Goal: Communication & Community: Answer question/provide support

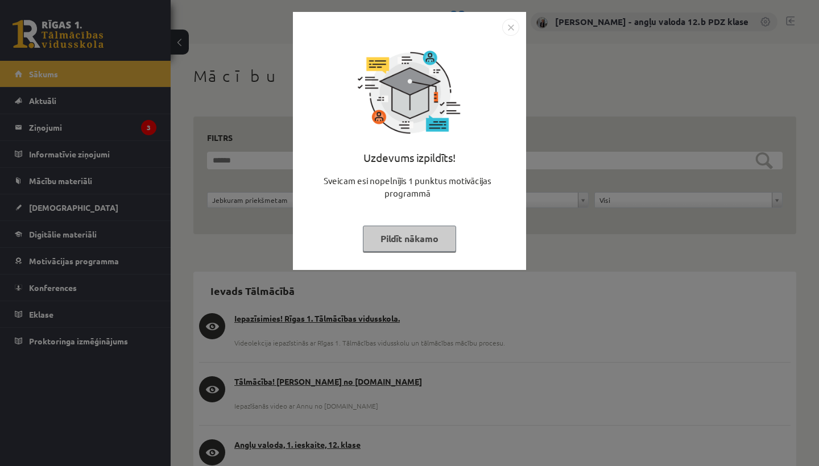
click at [511, 26] on img "Close" at bounding box center [510, 27] width 17 height 17
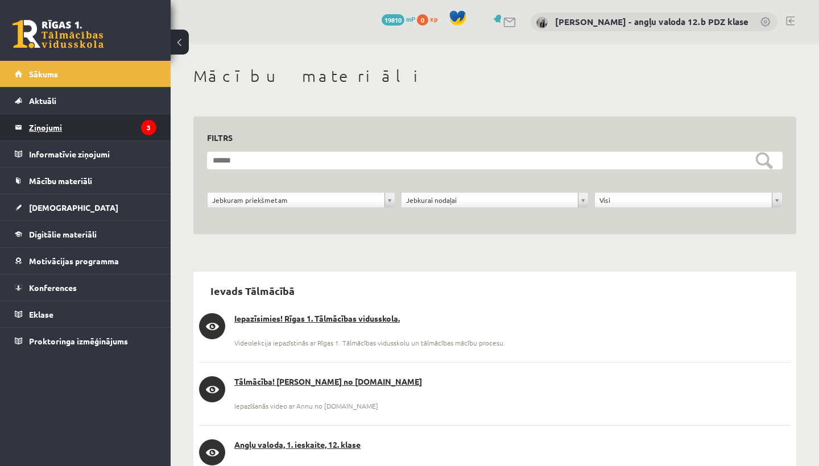
click at [48, 130] on legend "Ziņojumi 3" at bounding box center [92, 127] width 127 height 26
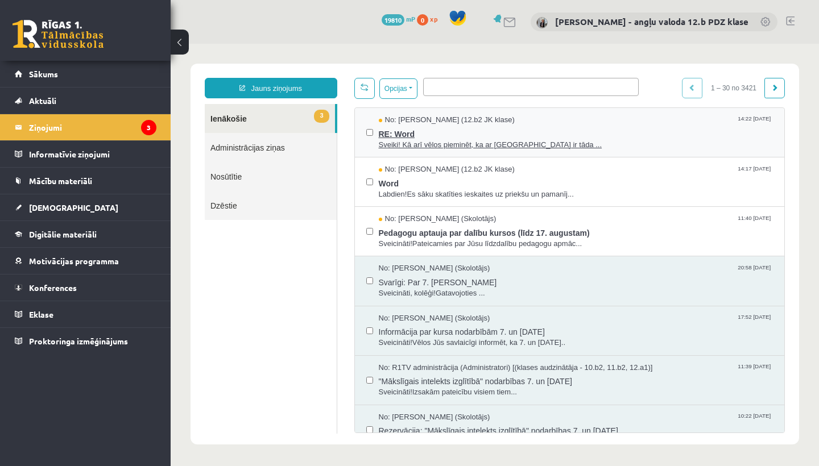
click at [437, 132] on span "RE: Word" at bounding box center [576, 133] width 395 height 14
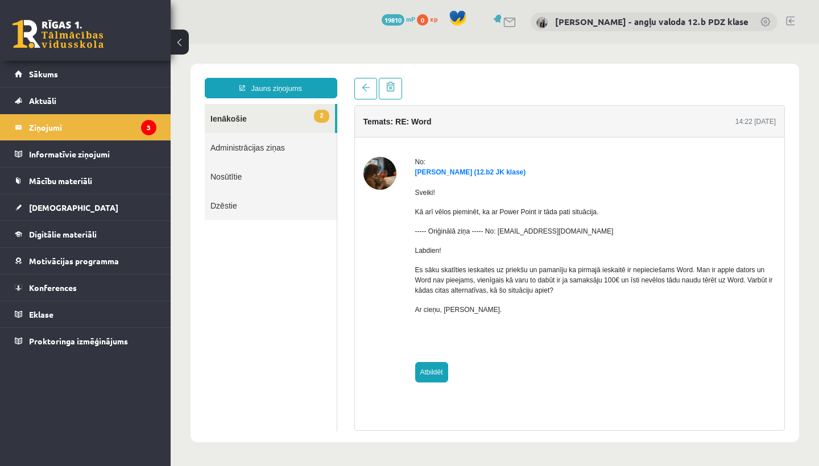
click at [433, 368] on link "Atbildēt" at bounding box center [431, 372] width 33 height 20
type input "**********"
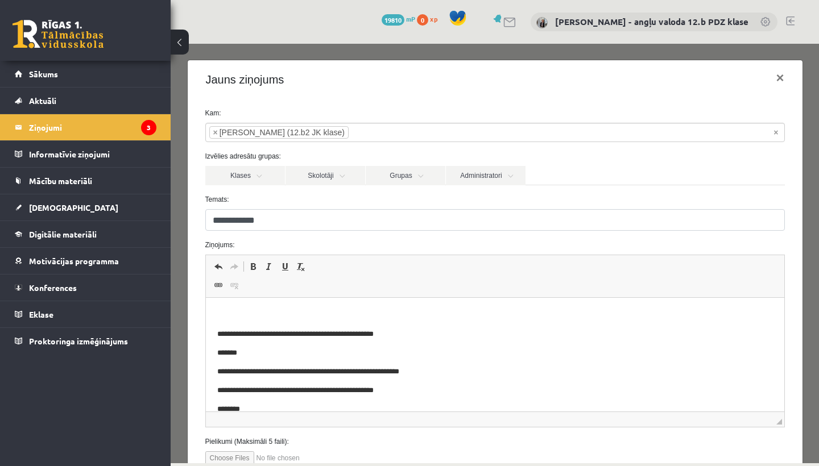
click at [256, 311] on p "Rich Text Editor, wiswyg-editor-47363766668720-1756534722-425" at bounding box center [495, 315] width 556 height 12
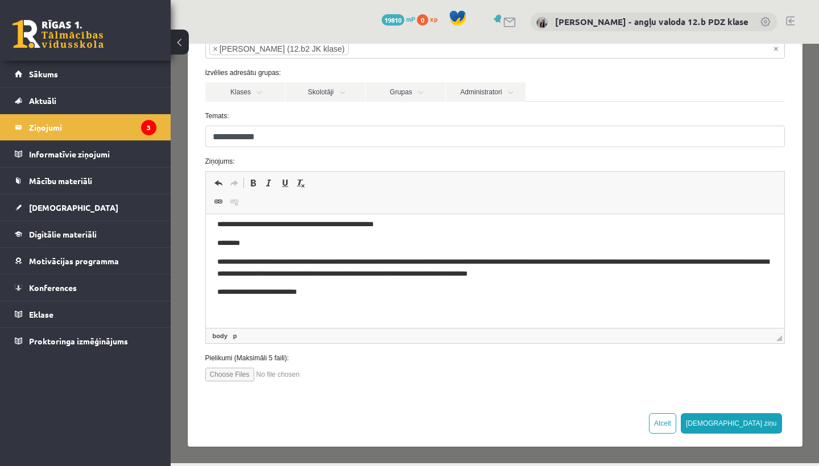
scroll to position [83, 0]
click at [769, 422] on button "[DEMOGRAPHIC_DATA] ziņu" at bounding box center [731, 424] width 101 height 20
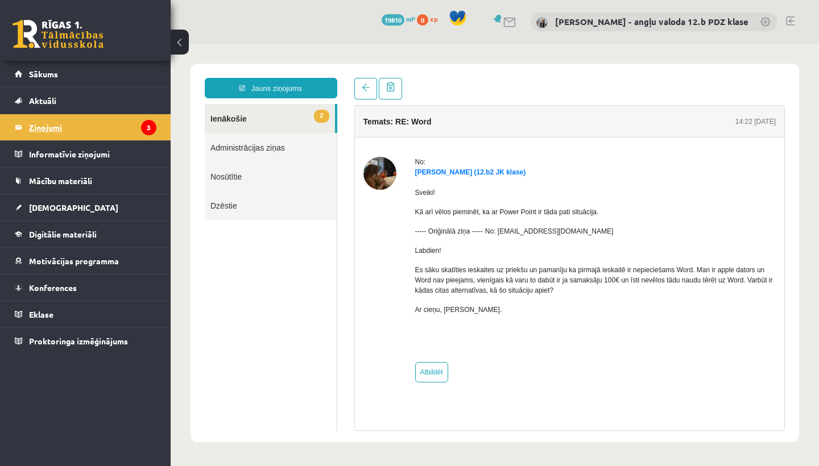
scroll to position [0, 0]
click at [48, 123] on legend "Ziņojumi 3" at bounding box center [92, 127] width 127 height 26
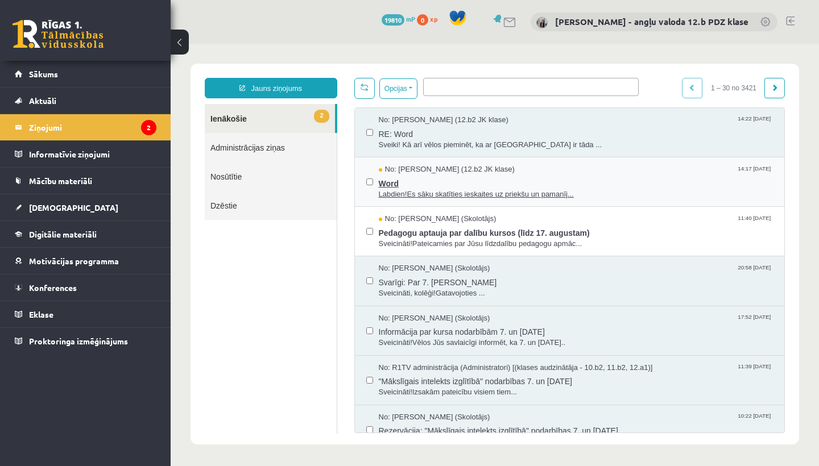
click at [448, 185] on span "Word" at bounding box center [576, 182] width 395 height 14
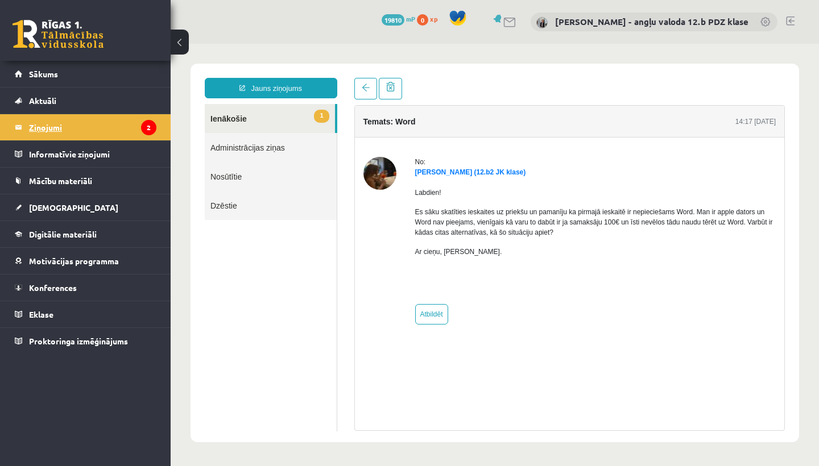
click at [61, 122] on legend "Ziņojumi 2" at bounding box center [92, 127] width 127 height 26
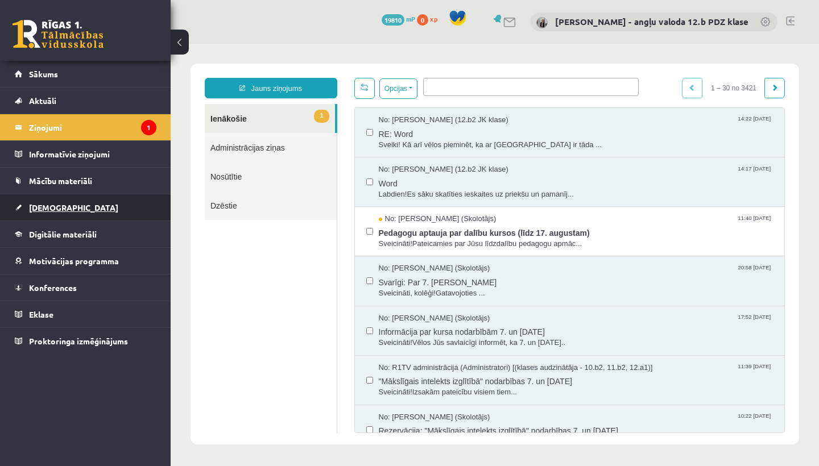
click at [60, 207] on span "[DEMOGRAPHIC_DATA]" at bounding box center [73, 207] width 89 height 10
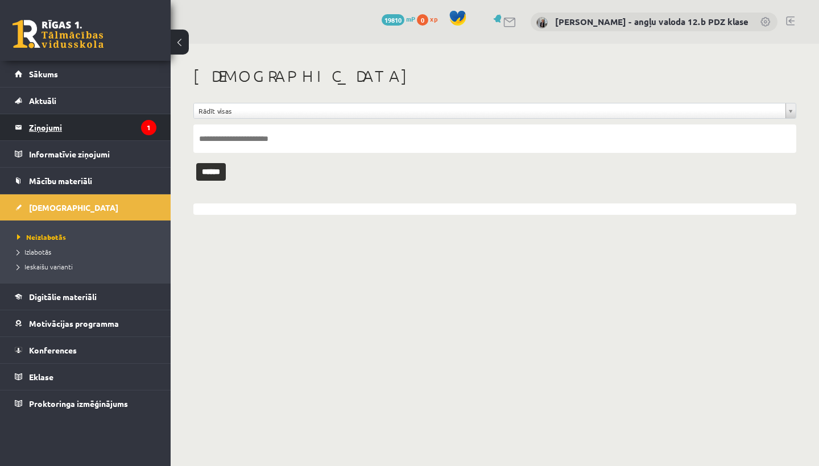
click at [41, 126] on legend "Ziņojumi 1" at bounding box center [92, 127] width 127 height 26
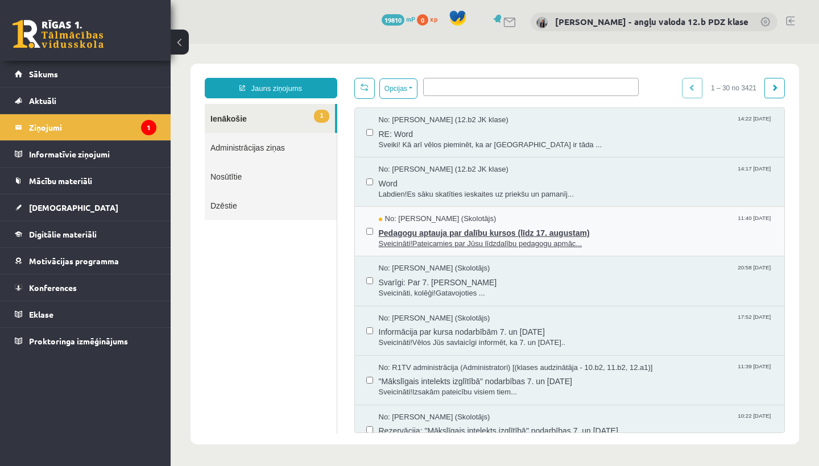
click at [455, 240] on span "Sveicināti!Pateicamies par Jūsu līdzdalību pedagogu apmāc..." at bounding box center [576, 244] width 395 height 11
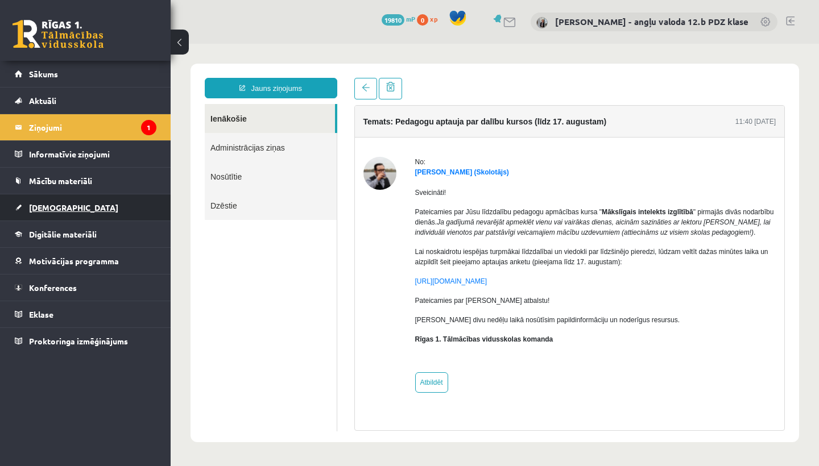
click at [44, 212] on link "[DEMOGRAPHIC_DATA]" at bounding box center [86, 207] width 142 height 26
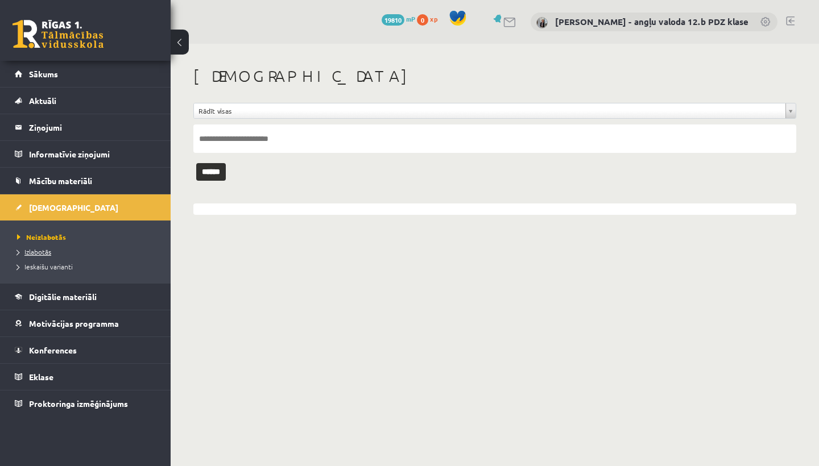
click at [49, 250] on span "Izlabotās" at bounding box center [34, 251] width 34 height 9
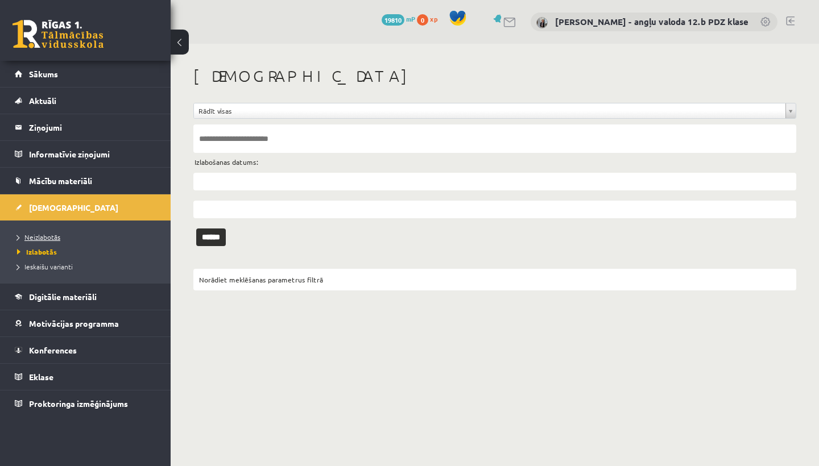
click at [56, 234] on span "Neizlabotās" at bounding box center [38, 237] width 43 height 9
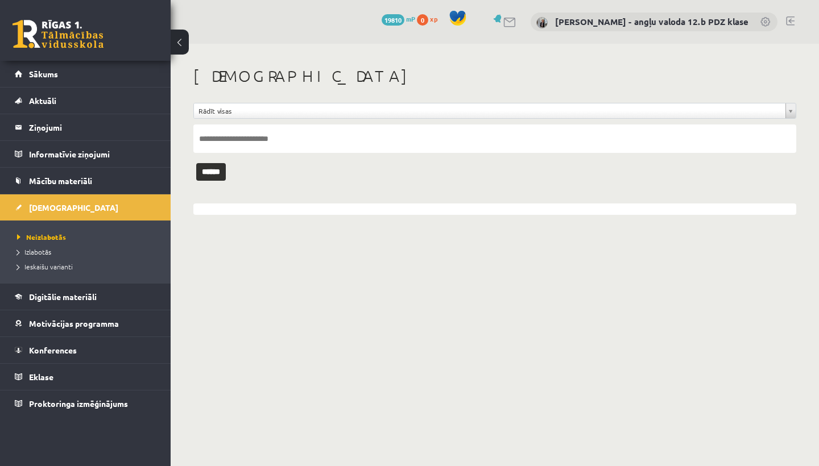
click at [792, 19] on link at bounding box center [790, 20] width 9 height 9
